Goal: Task Accomplishment & Management: Manage account settings

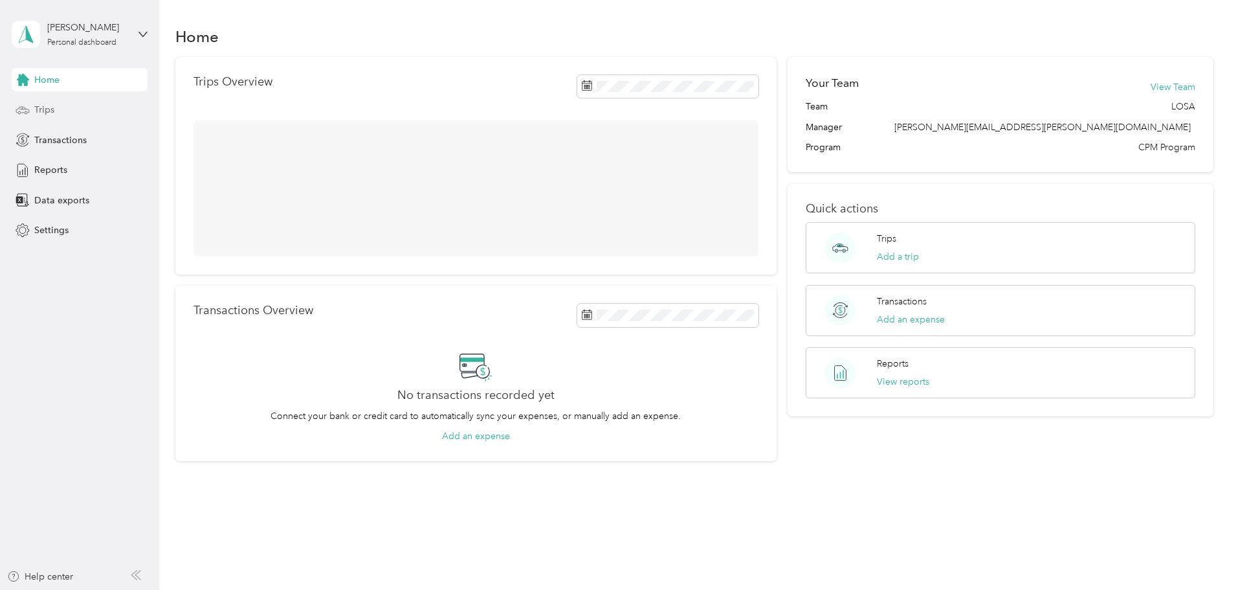
click at [41, 108] on span "Trips" at bounding box center [44, 110] width 20 height 14
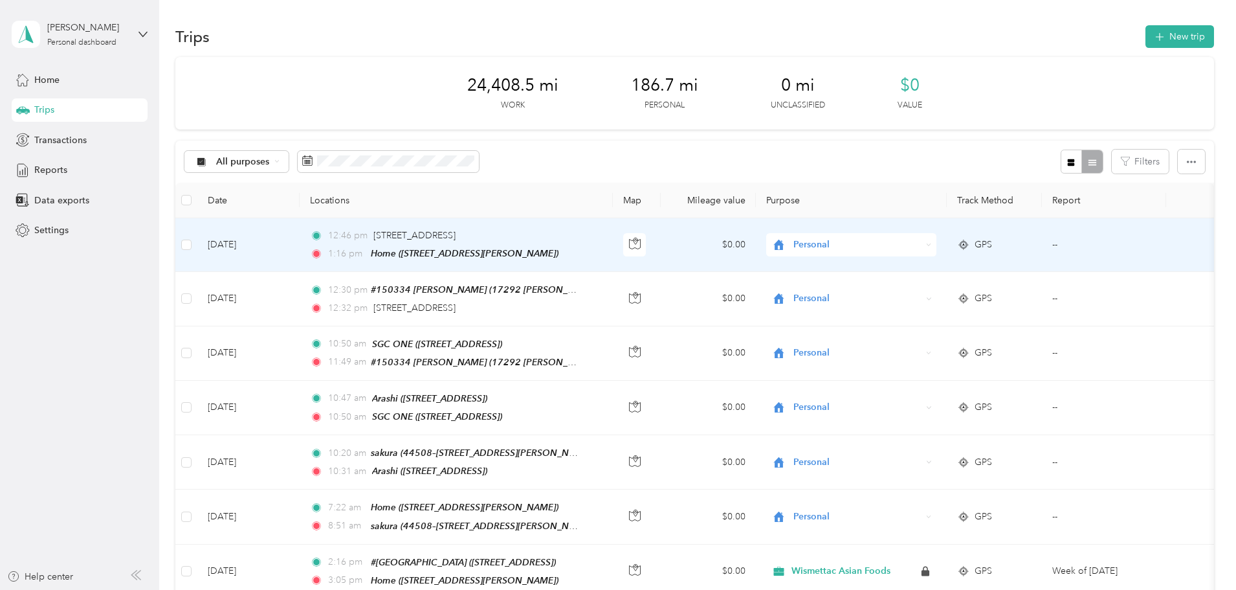
click at [868, 241] on span "Personal" at bounding box center [857, 245] width 128 height 14
click at [867, 269] on span "Wismettac Asian Foods" at bounding box center [916, 269] width 120 height 14
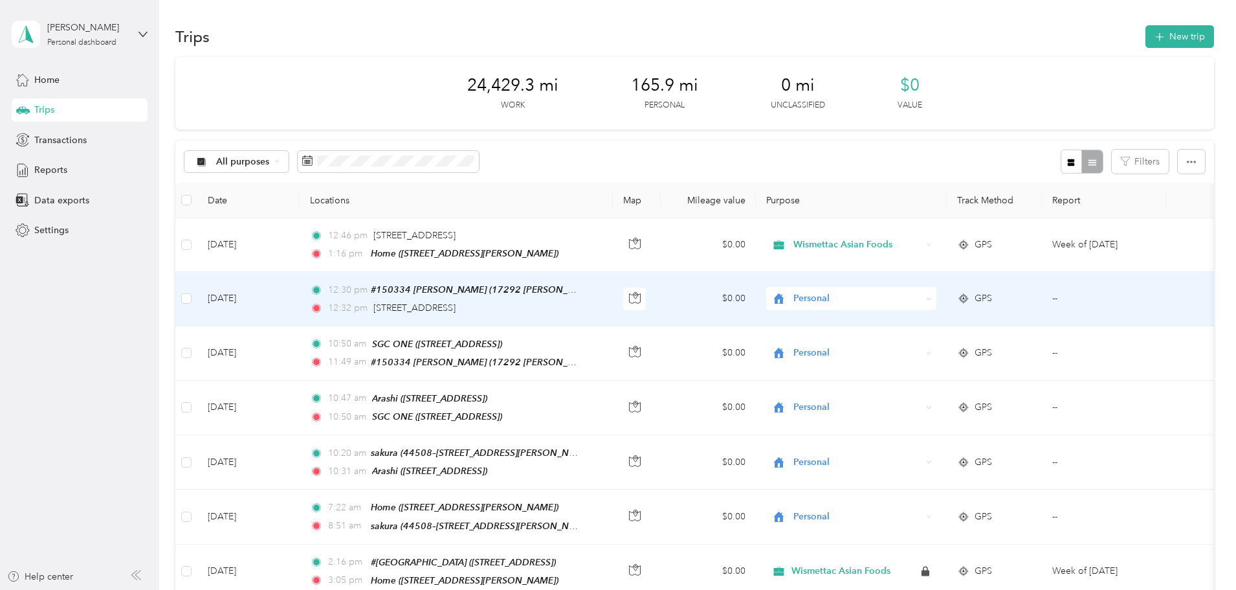
click at [858, 299] on span "Personal" at bounding box center [857, 298] width 128 height 14
click at [864, 319] on span "Wismettac Asian Foods" at bounding box center [916, 322] width 120 height 14
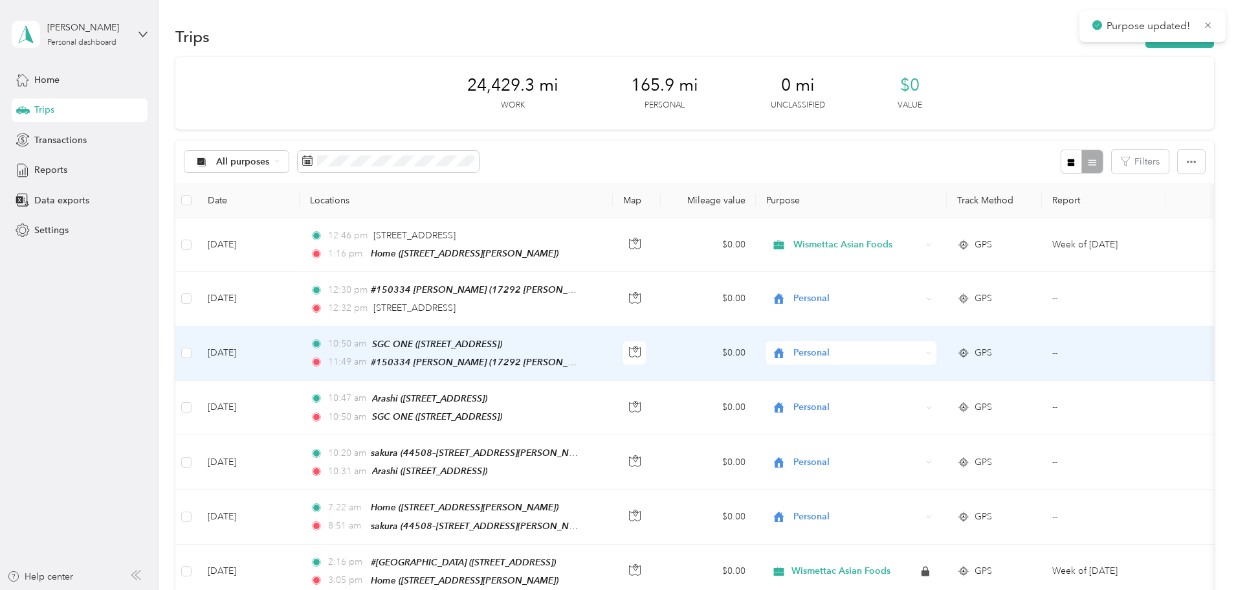
click at [863, 350] on span "Personal" at bounding box center [857, 353] width 128 height 14
click at [871, 370] on span "Wismettac Asian Foods" at bounding box center [916, 370] width 120 height 14
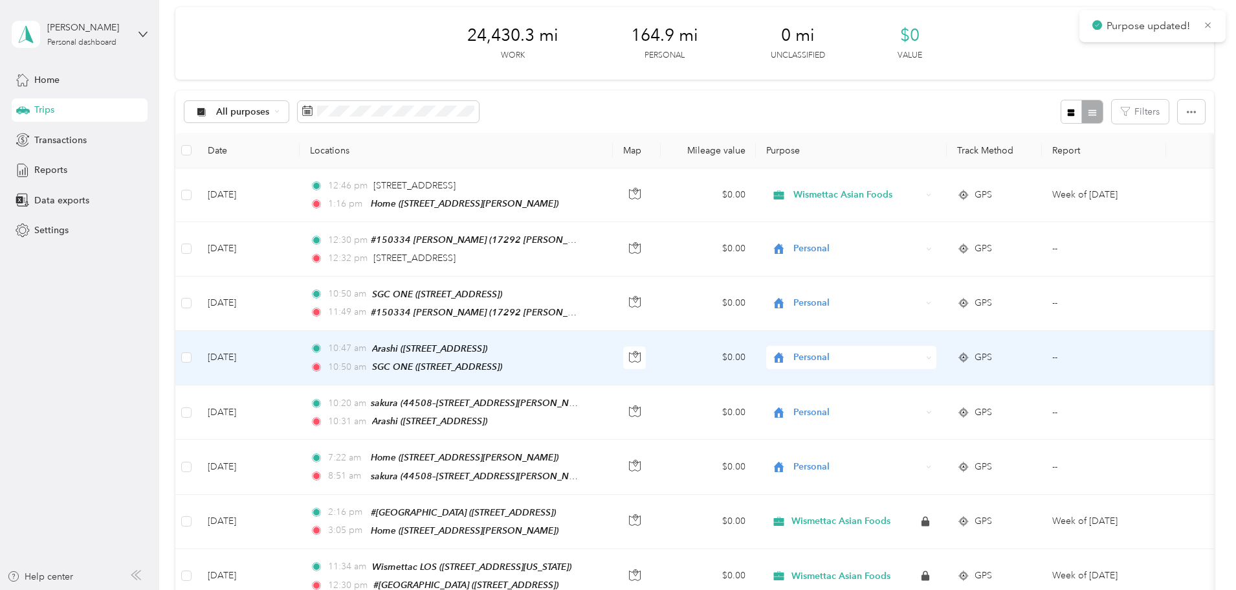
scroll to position [129, 0]
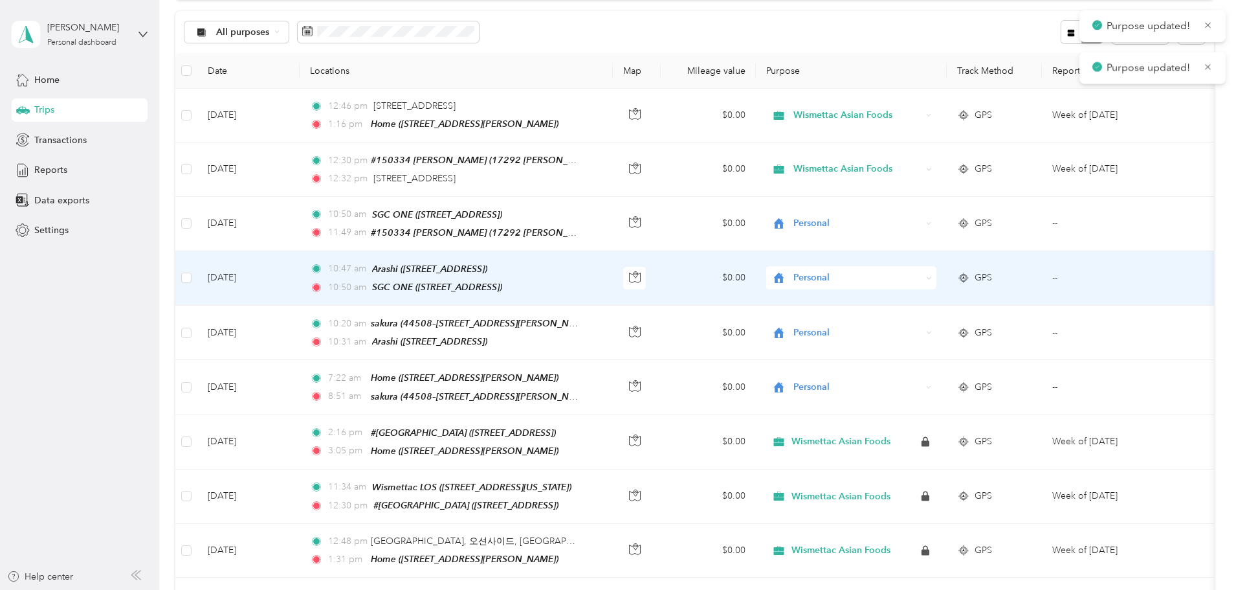
click at [872, 271] on span "Personal" at bounding box center [857, 278] width 128 height 14
click at [881, 295] on span "Wismettac Asian Foods" at bounding box center [916, 299] width 120 height 14
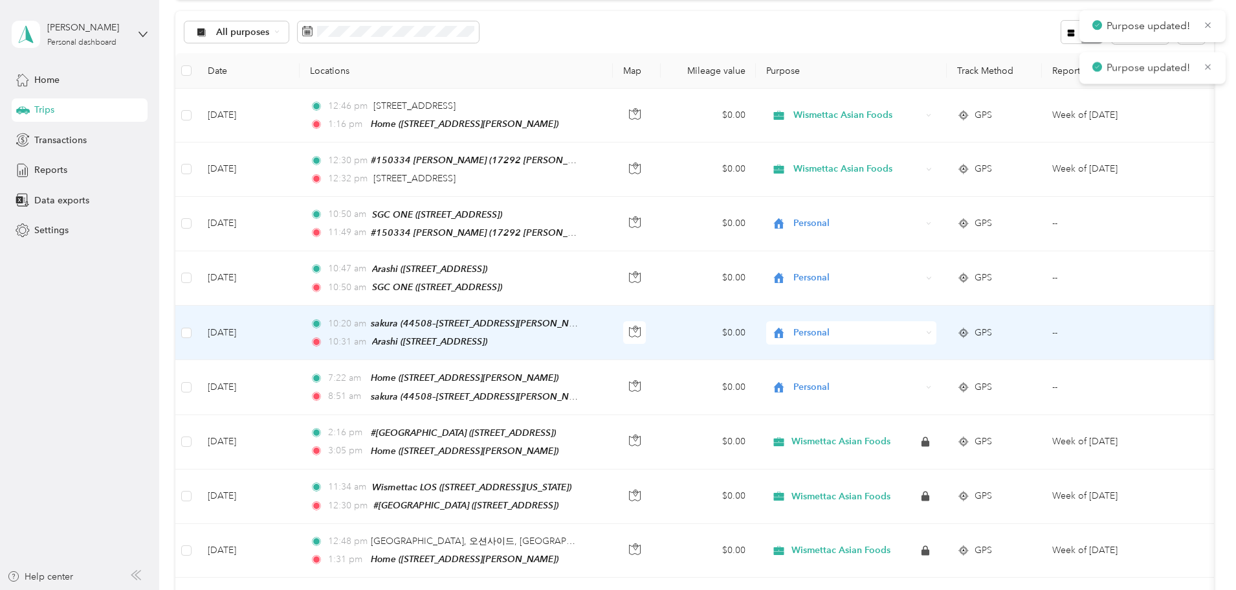
click at [873, 331] on span "Personal" at bounding box center [857, 333] width 128 height 14
click at [874, 350] on span "Wismettac Asian Foods" at bounding box center [916, 353] width 120 height 14
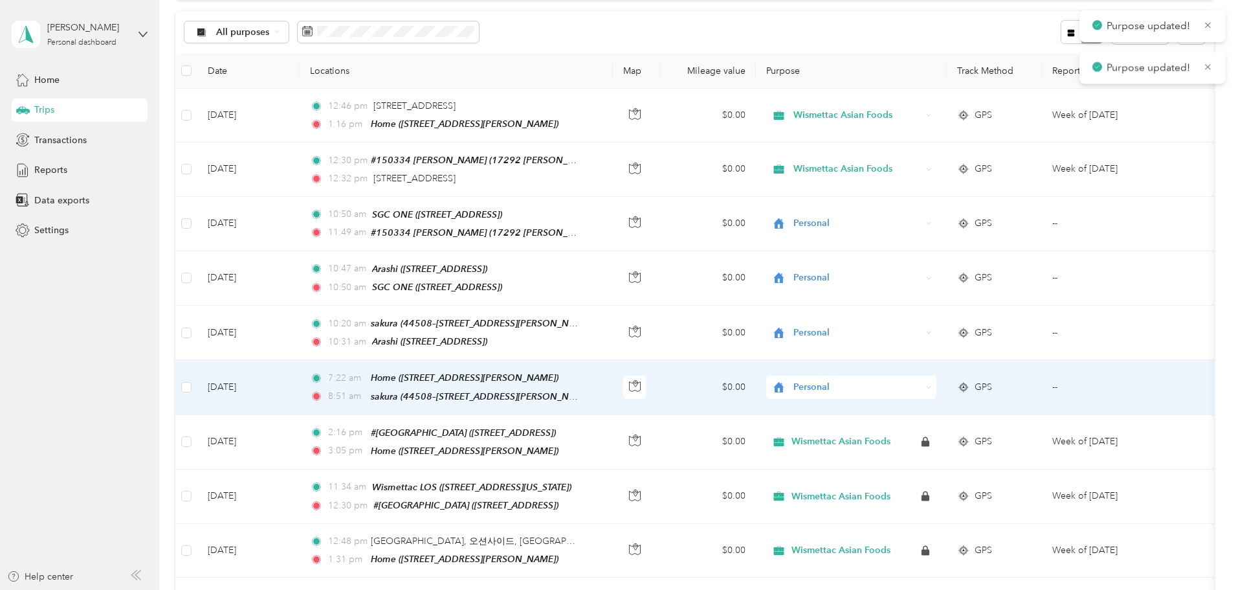
click at [867, 380] on span "Personal" at bounding box center [857, 387] width 128 height 14
click at [867, 404] on span "Wismettac Asian Foods" at bounding box center [916, 404] width 120 height 14
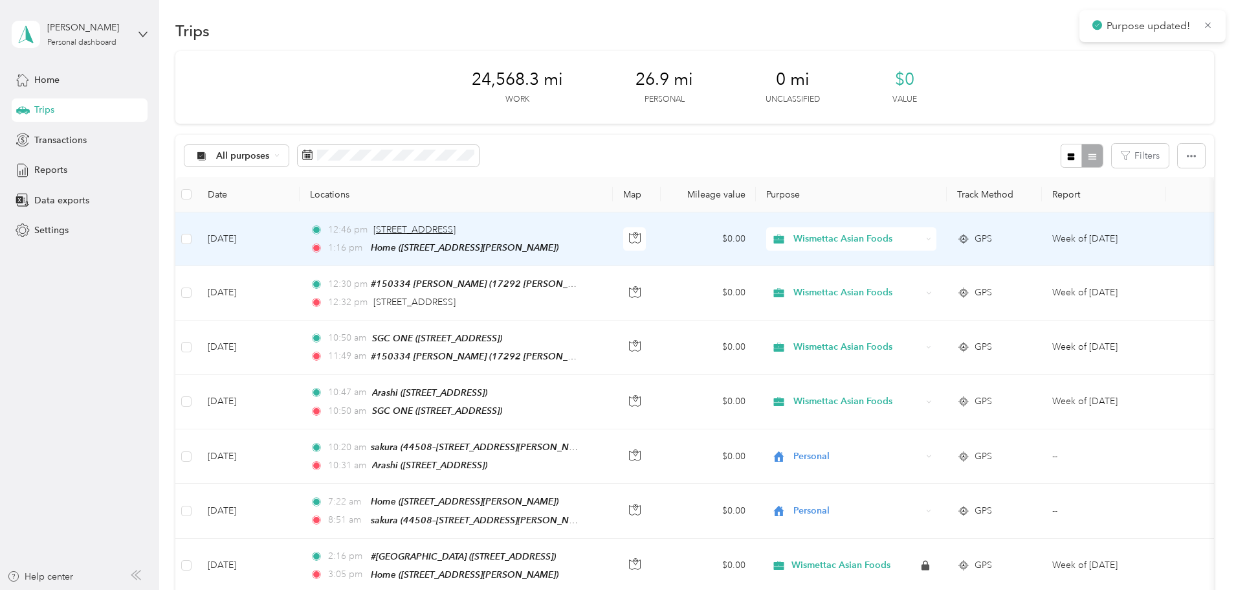
scroll to position [0, 0]
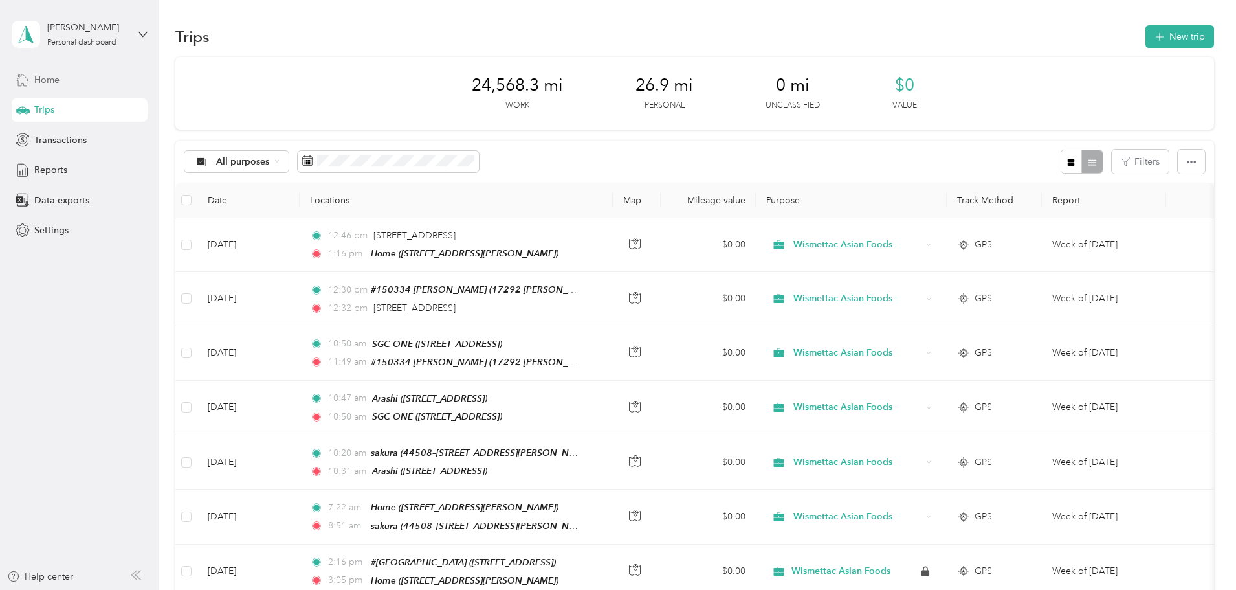
click at [49, 79] on span "Home" at bounding box center [46, 80] width 25 height 14
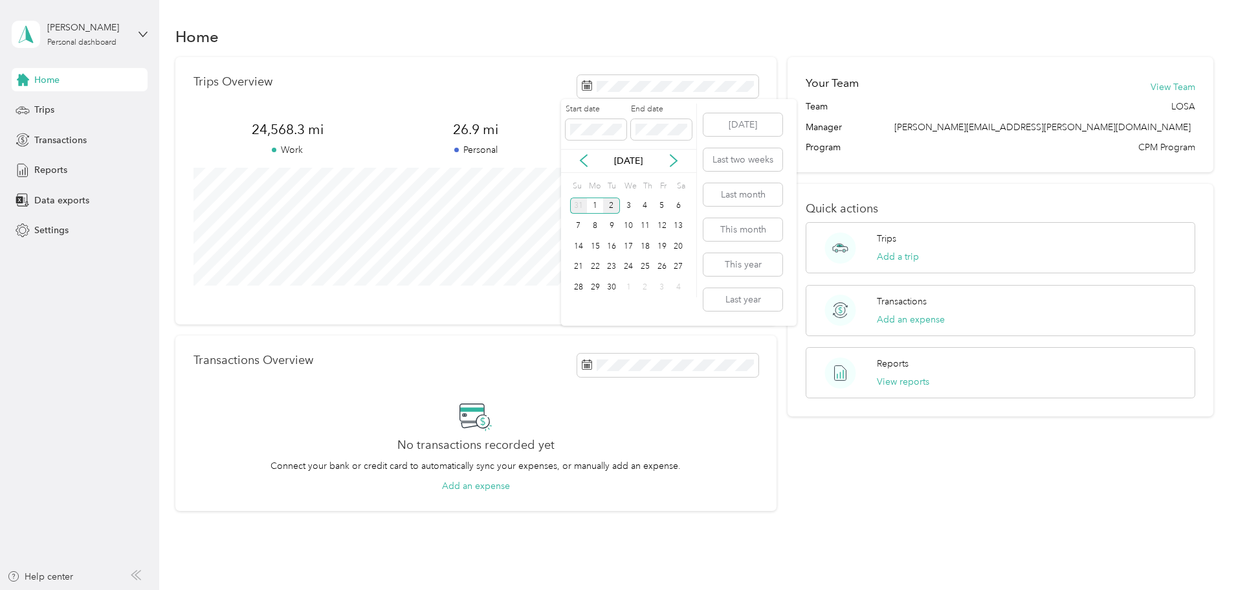
click at [575, 206] on div "31" at bounding box center [578, 205] width 17 height 16
click at [580, 305] on div "31" at bounding box center [578, 308] width 17 height 16
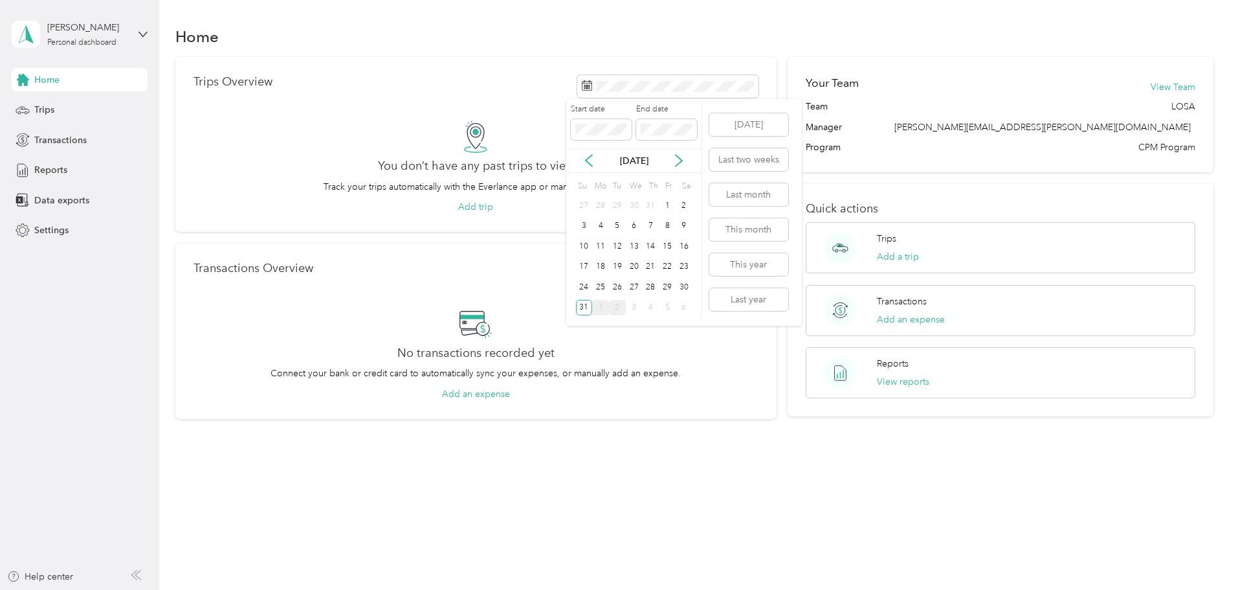
click at [599, 302] on div "1" at bounding box center [600, 308] width 17 height 16
click at [616, 206] on div "2" at bounding box center [617, 205] width 17 height 16
